Goal: Task Accomplishment & Management: Manage account settings

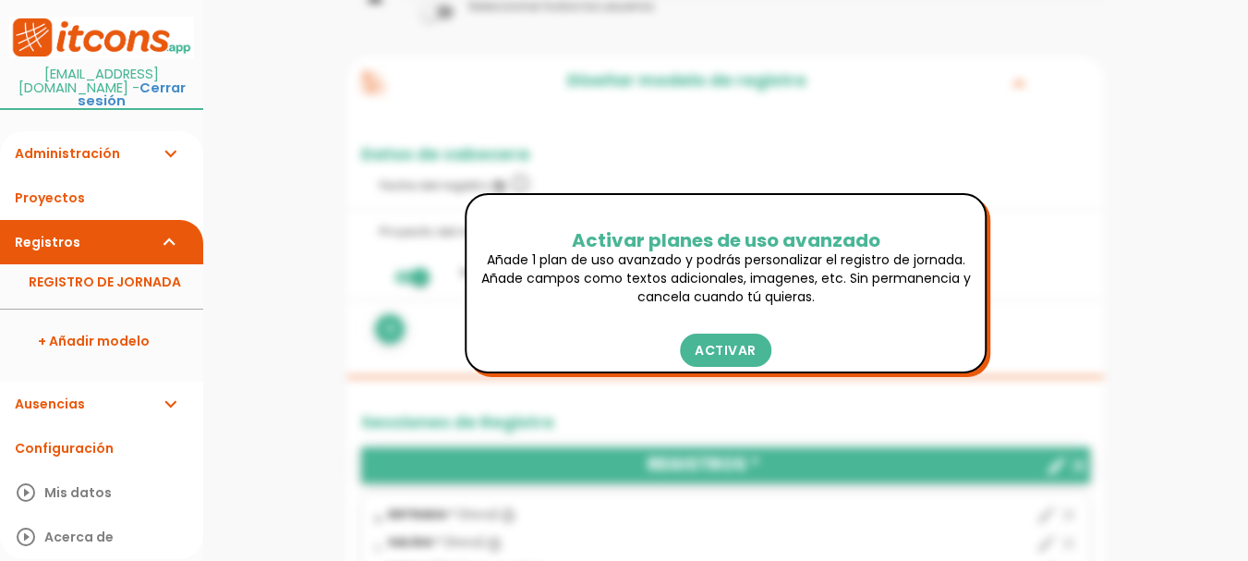
scroll to position [185, 0]
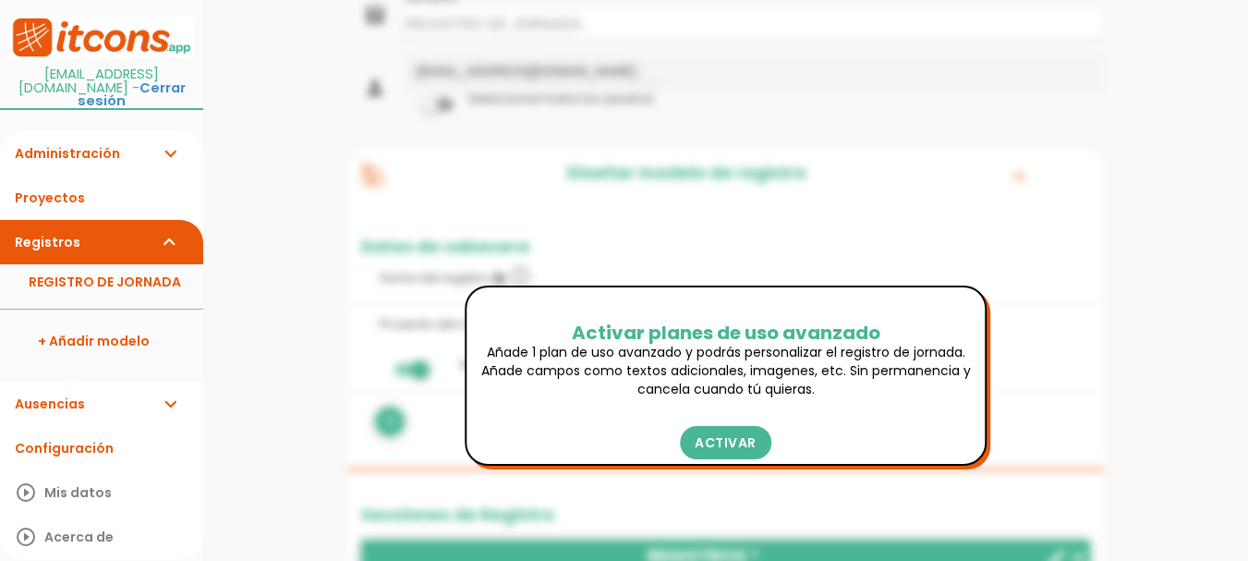
scroll to position [0, 0]
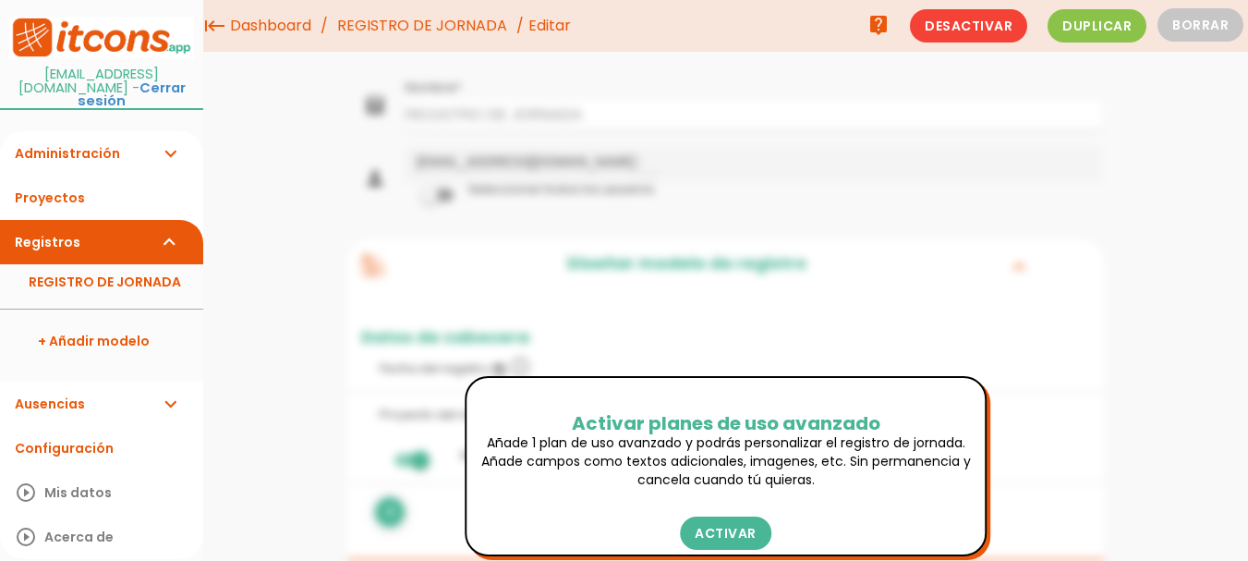
click at [276, 33] on link "Dashboard" at bounding box center [270, 26] width 91 height 52
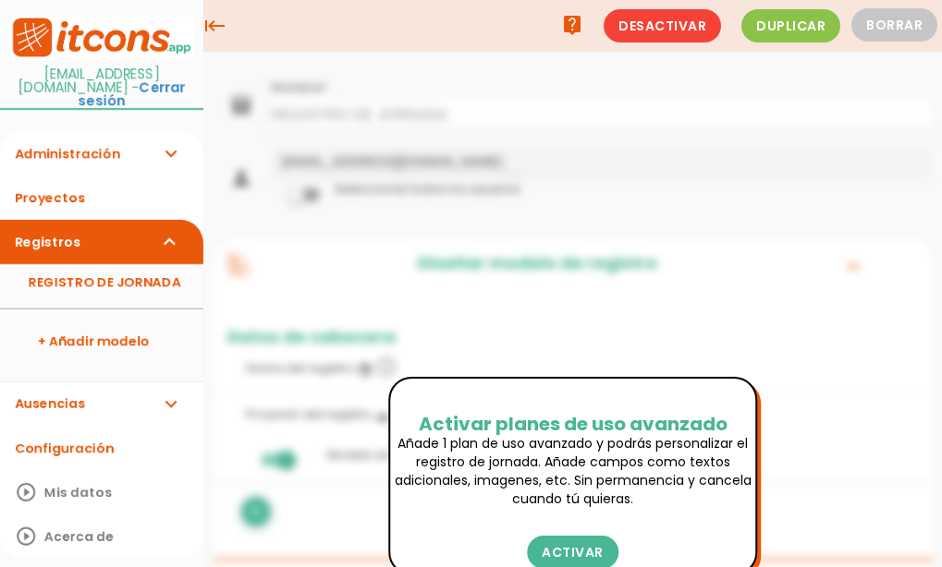
click at [214, 28] on icon "keyboard_tab" at bounding box center [214, 26] width 22 height 52
